Goal: Register for event/course

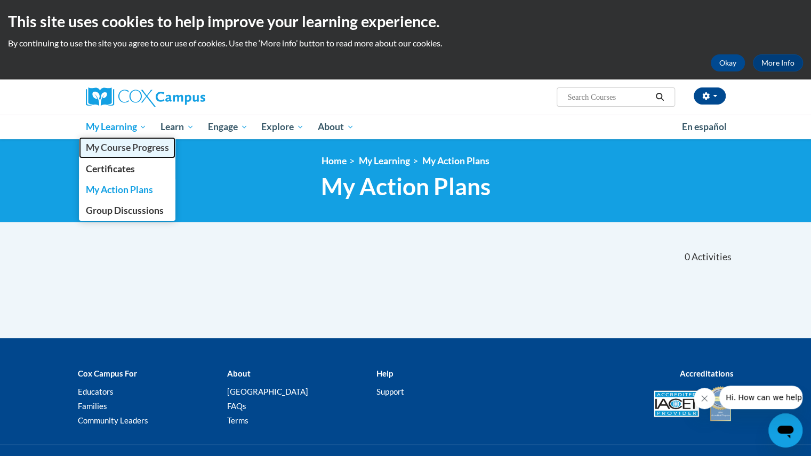
click at [114, 145] on span "My Course Progress" at bounding box center [126, 147] width 83 height 11
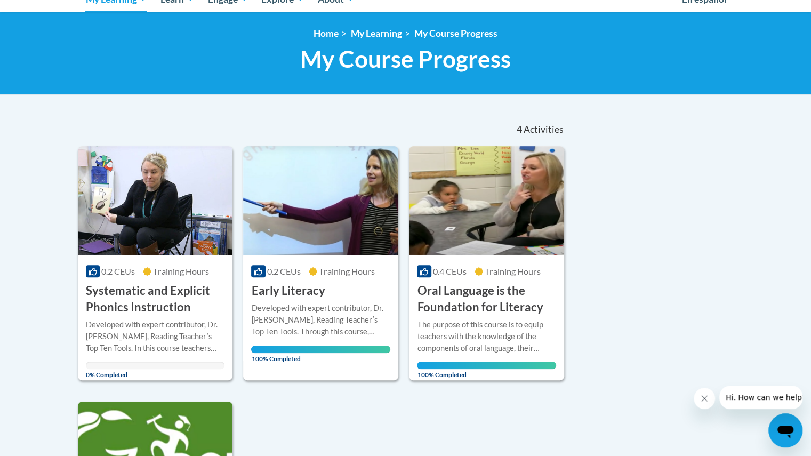
scroll to position [267, 0]
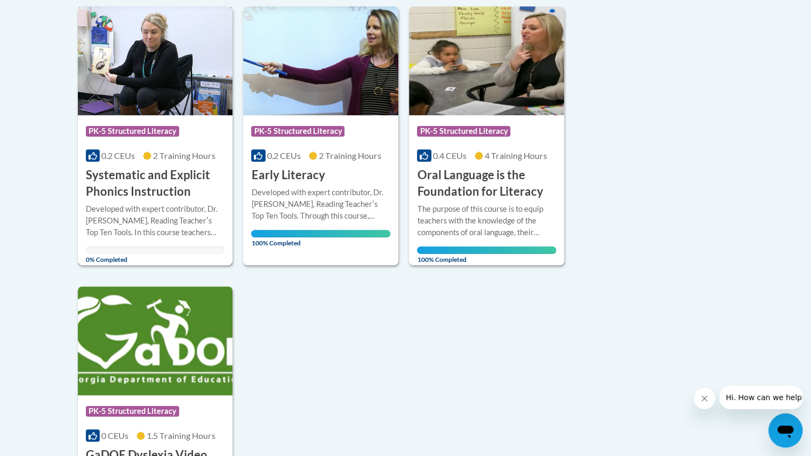
click at [146, 206] on div "Developed with expert contributor, Dr. Deborah Glaser, Reading Teacherʹs Top Te…" at bounding box center [155, 220] width 139 height 35
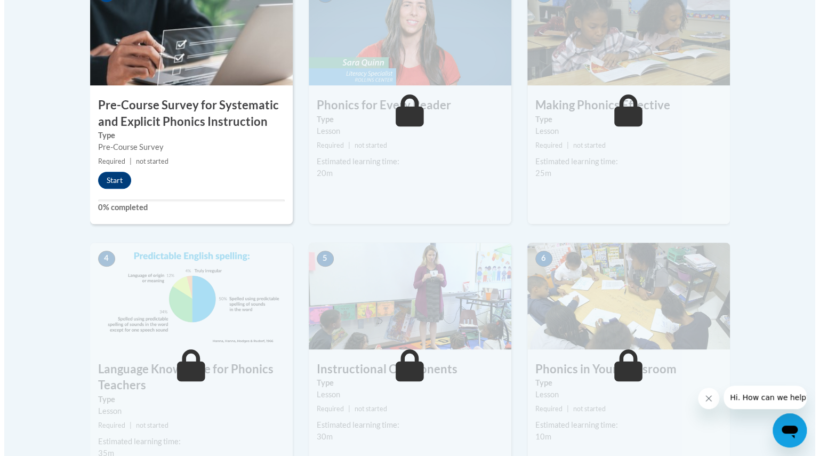
scroll to position [341, 0]
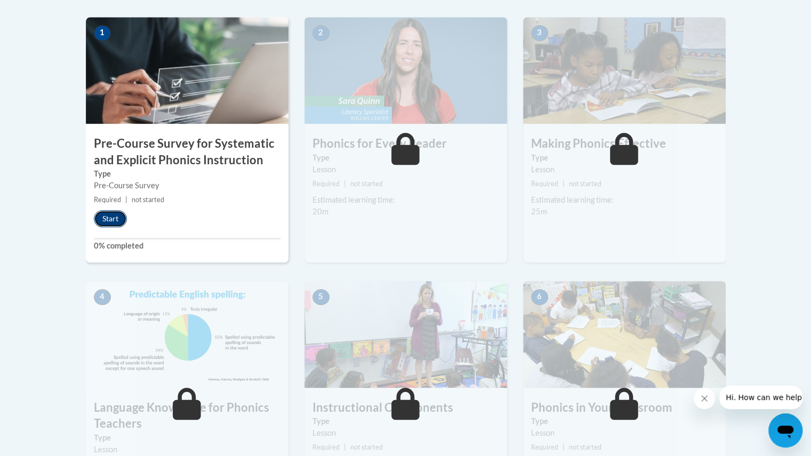
click at [111, 217] on button "Start" at bounding box center [110, 218] width 33 height 17
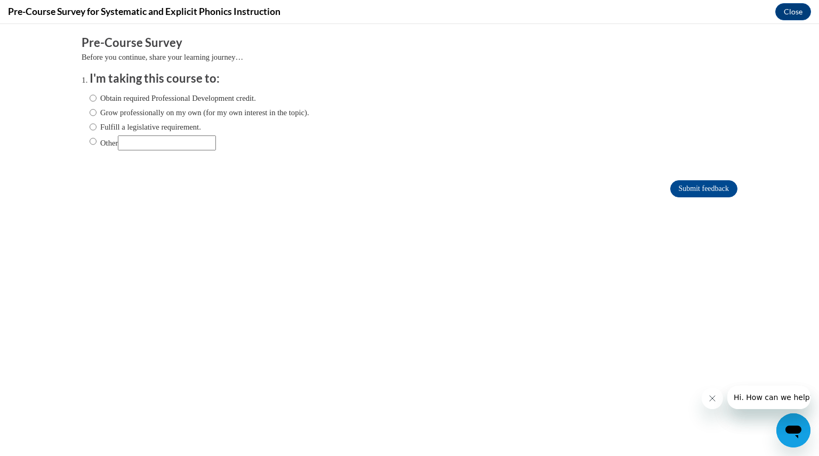
scroll to position [0, 0]
click at [90, 95] on input "Obtain required Professional Development credit." at bounding box center [93, 98] width 7 height 12
radio input "true"
click at [90, 126] on input "Fulfill a legislative requirement." at bounding box center [93, 127] width 7 height 12
radio input "true"
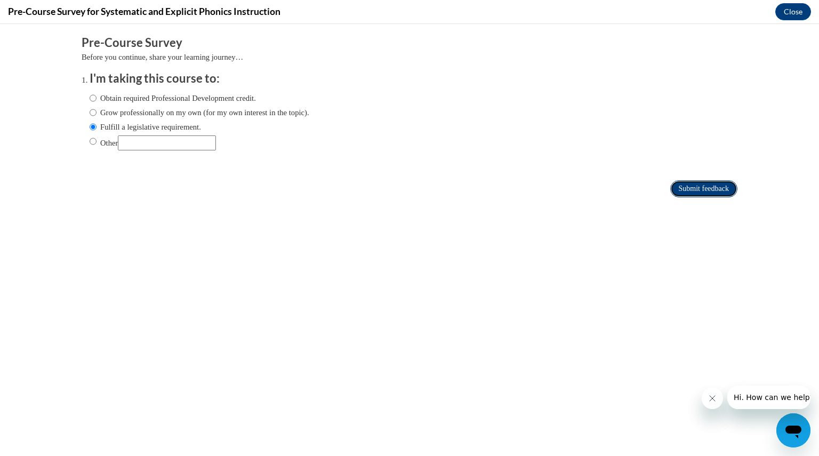
click at [688, 187] on input "Submit feedback" at bounding box center [703, 188] width 67 height 17
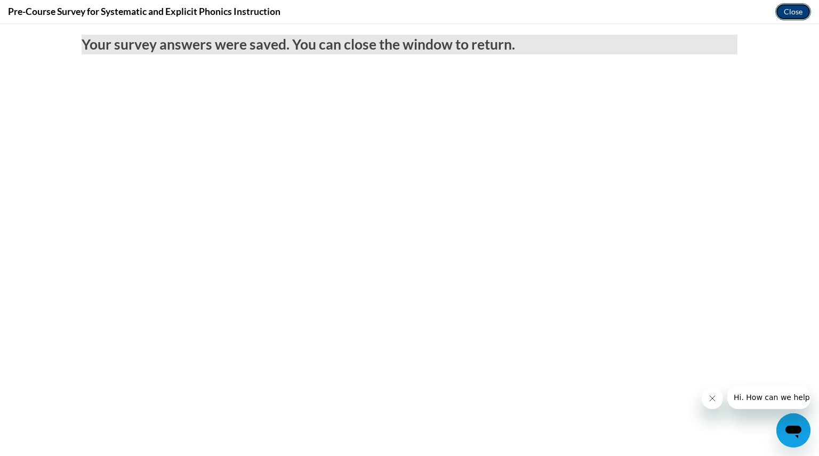
click at [789, 10] on button "Close" at bounding box center [793, 11] width 36 height 17
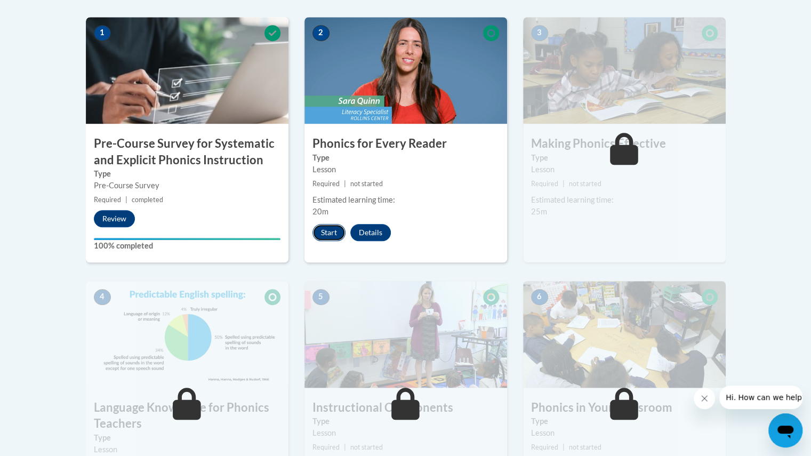
click at [330, 233] on button "Start" at bounding box center [329, 232] width 33 height 17
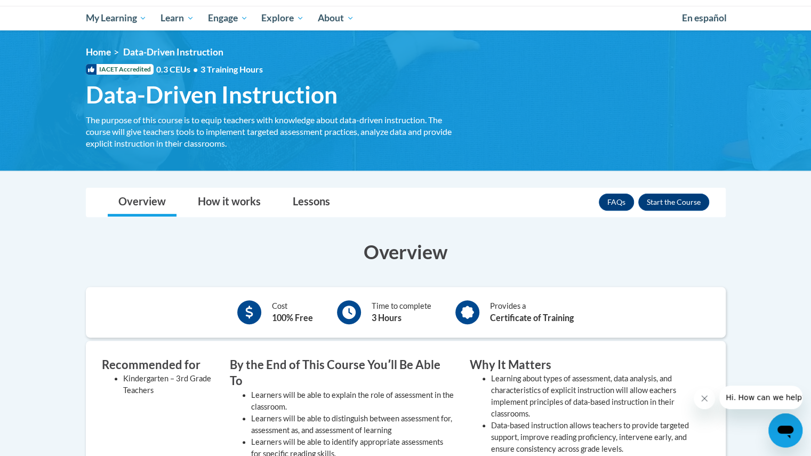
scroll to position [95, 0]
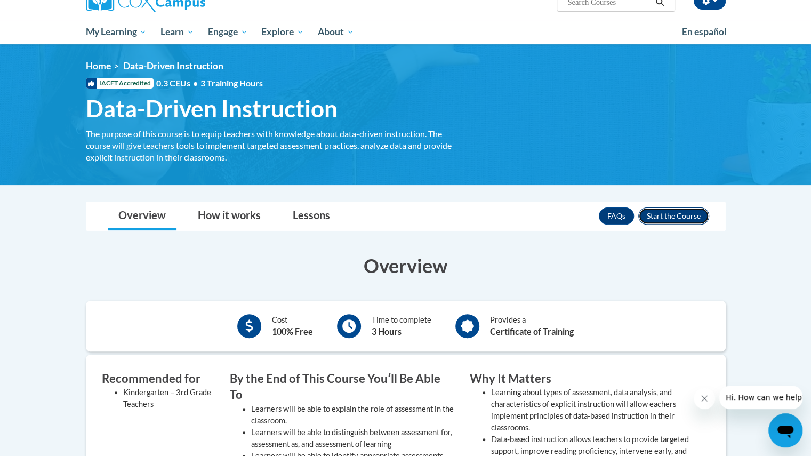
click at [693, 214] on button "Enroll" at bounding box center [673, 215] width 71 height 17
